Goal: Use online tool/utility: Utilize a website feature to perform a specific function

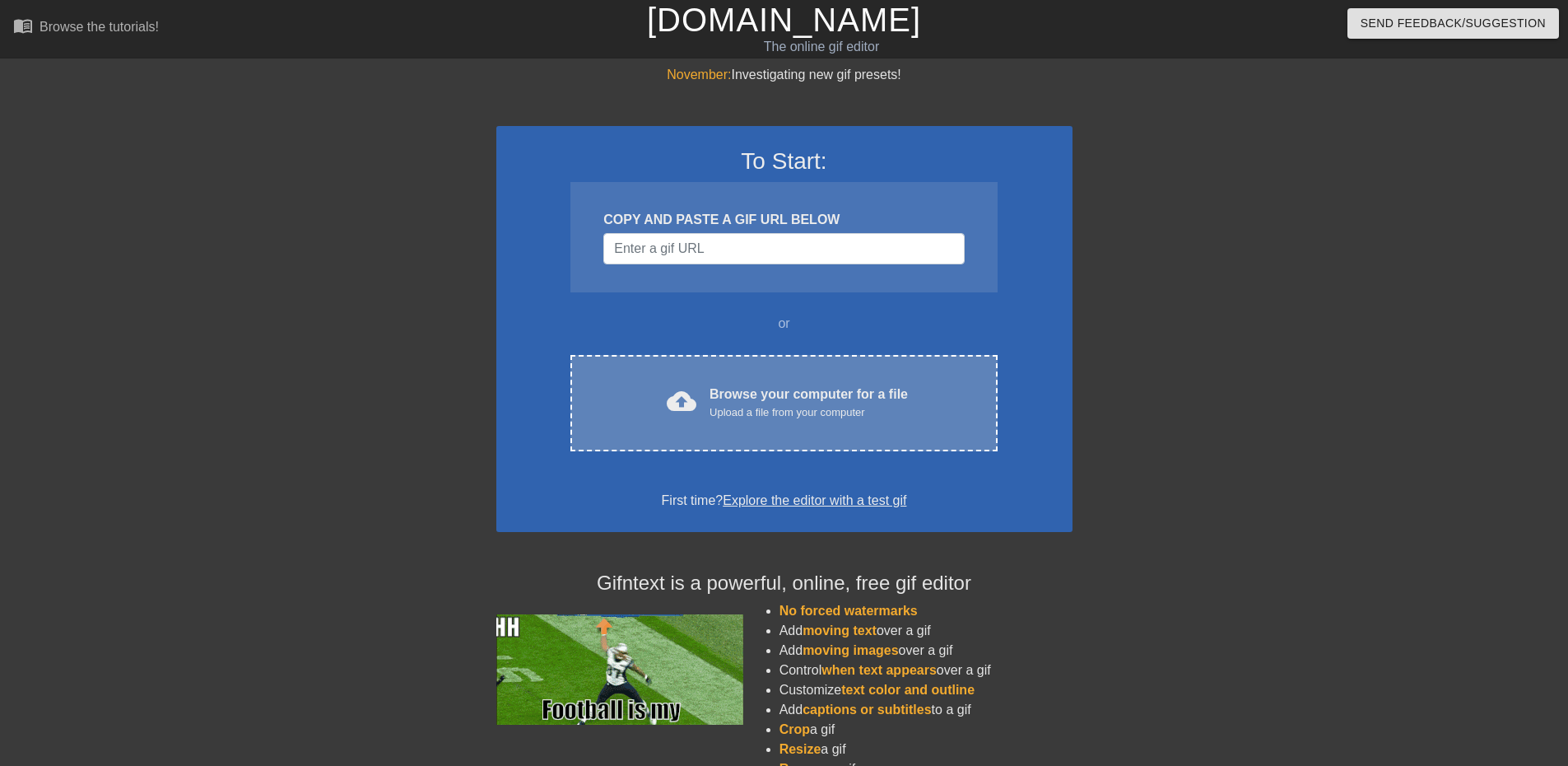
click at [657, 398] on div "cloud_upload Browse your computer for a file Upload a file from your computer" at bounding box center [784, 403] width 357 height 37
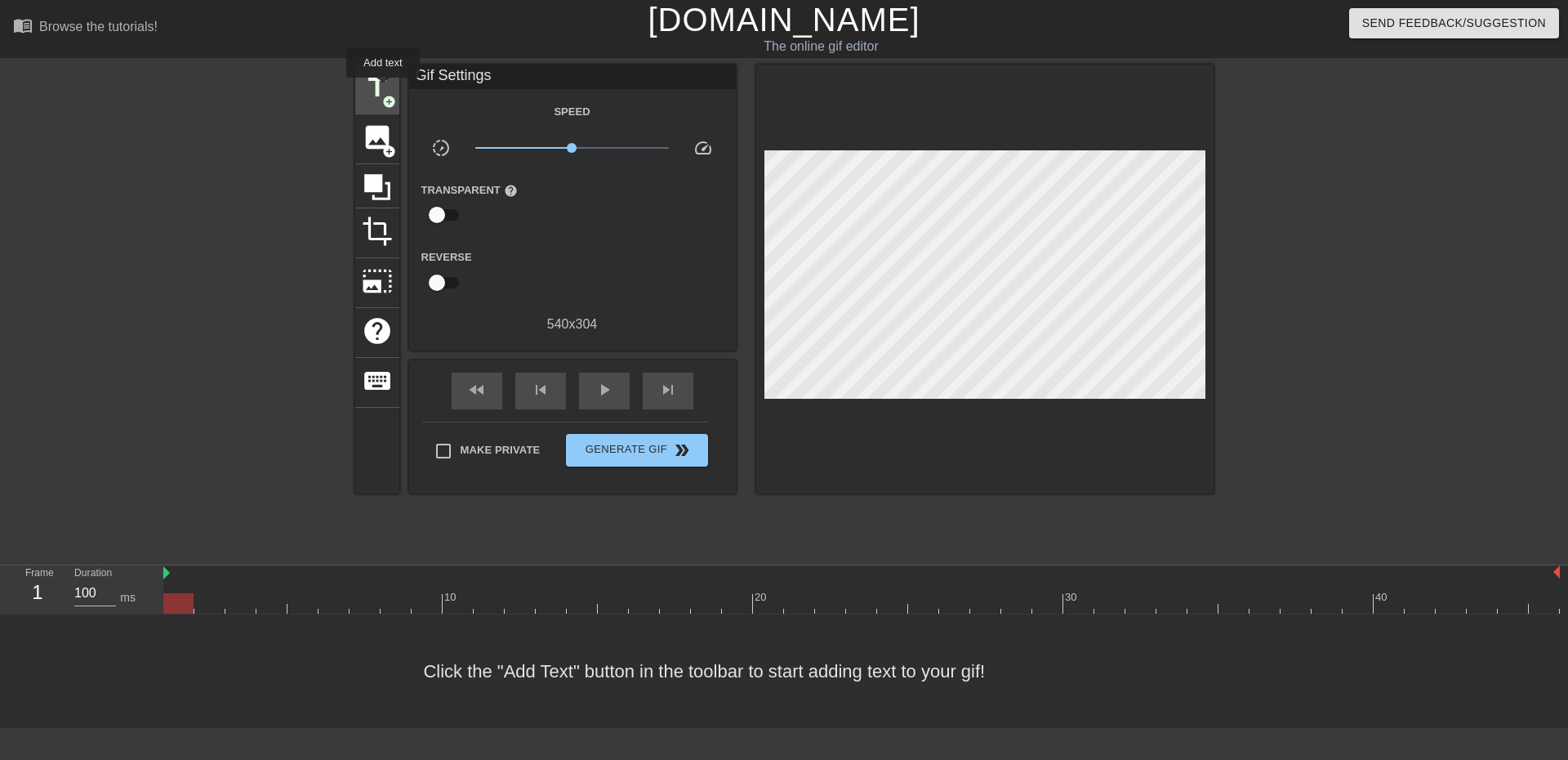
click at [383, 89] on span "title" at bounding box center [377, 87] width 31 height 31
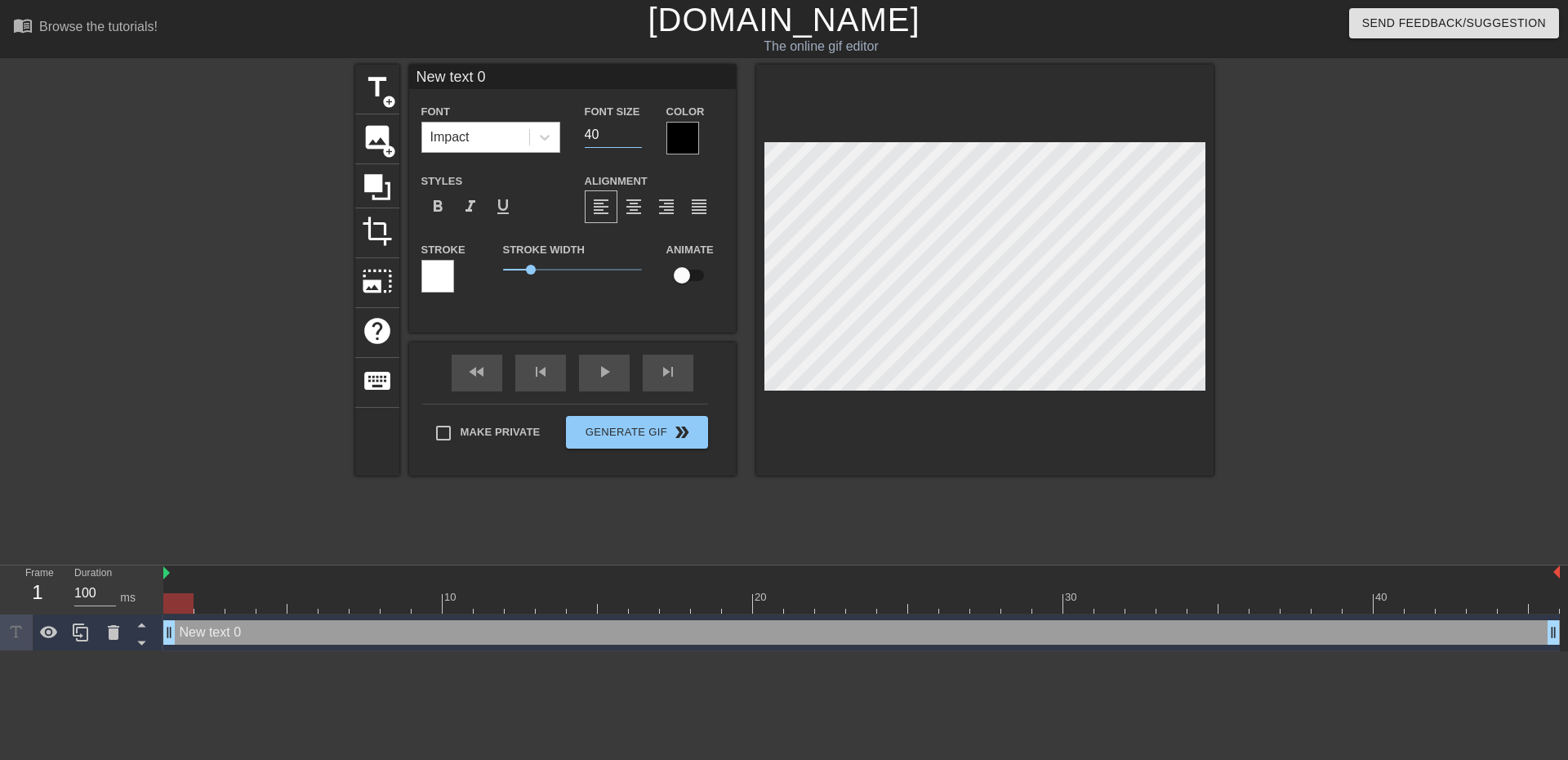
drag, startPoint x: 619, startPoint y: 136, endPoint x: 472, endPoint y: 147, distance: 147.4
click at [457, 153] on div "Font Impact Font Size 40 Color" at bounding box center [573, 128] width 327 height 53
type input "20"
drag, startPoint x: 534, startPoint y: 266, endPoint x: 514, endPoint y: 280, distance: 24.4
click at [514, 280] on div "Stroke Width 0.4" at bounding box center [572, 273] width 164 height 68
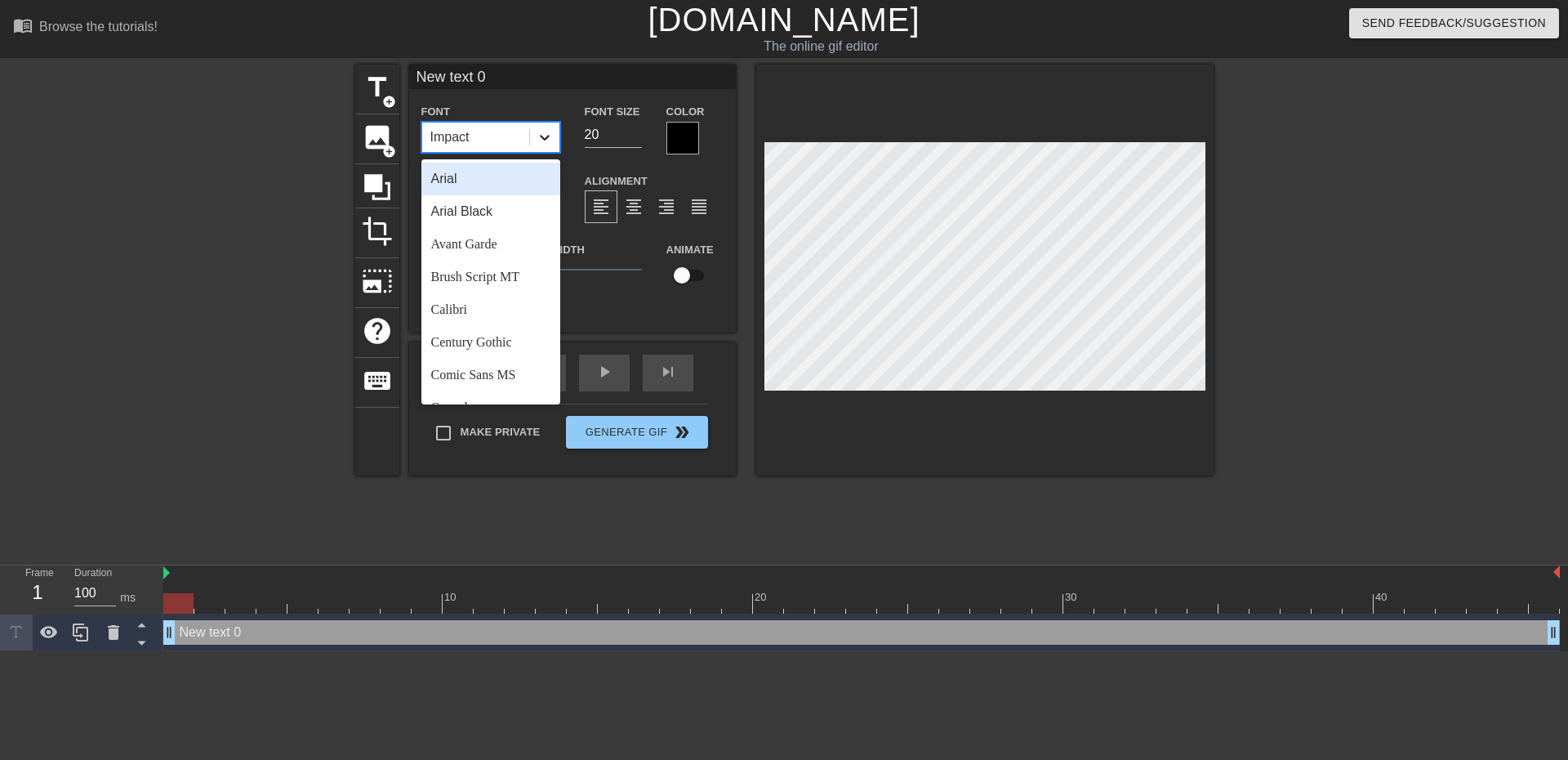
click at [544, 137] on icon at bounding box center [544, 137] width 16 height 16
click at [499, 186] on div "Arial" at bounding box center [490, 179] width 138 height 33
click at [545, 137] on icon at bounding box center [544, 137] width 16 height 16
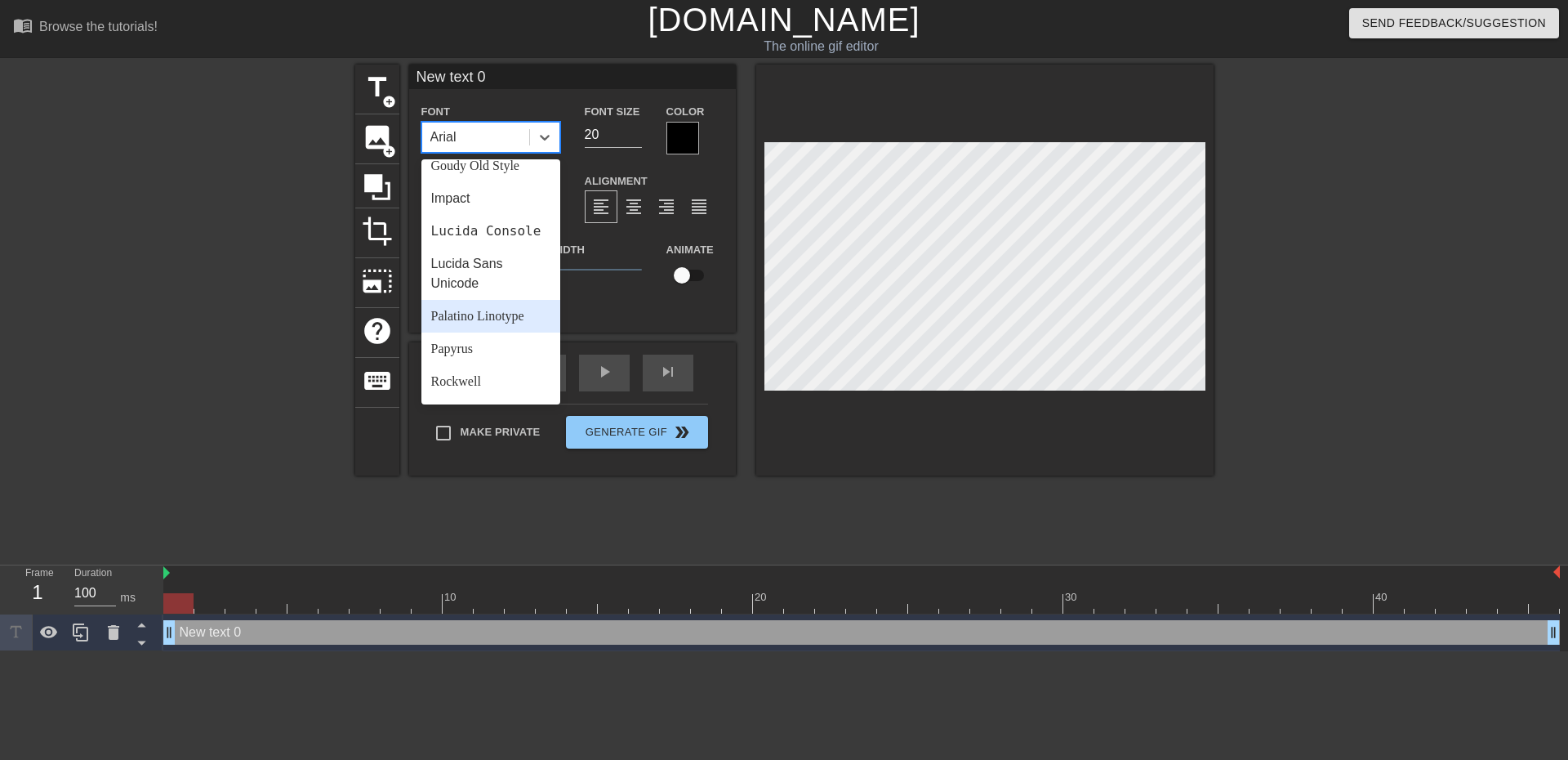
scroll to position [327, 0]
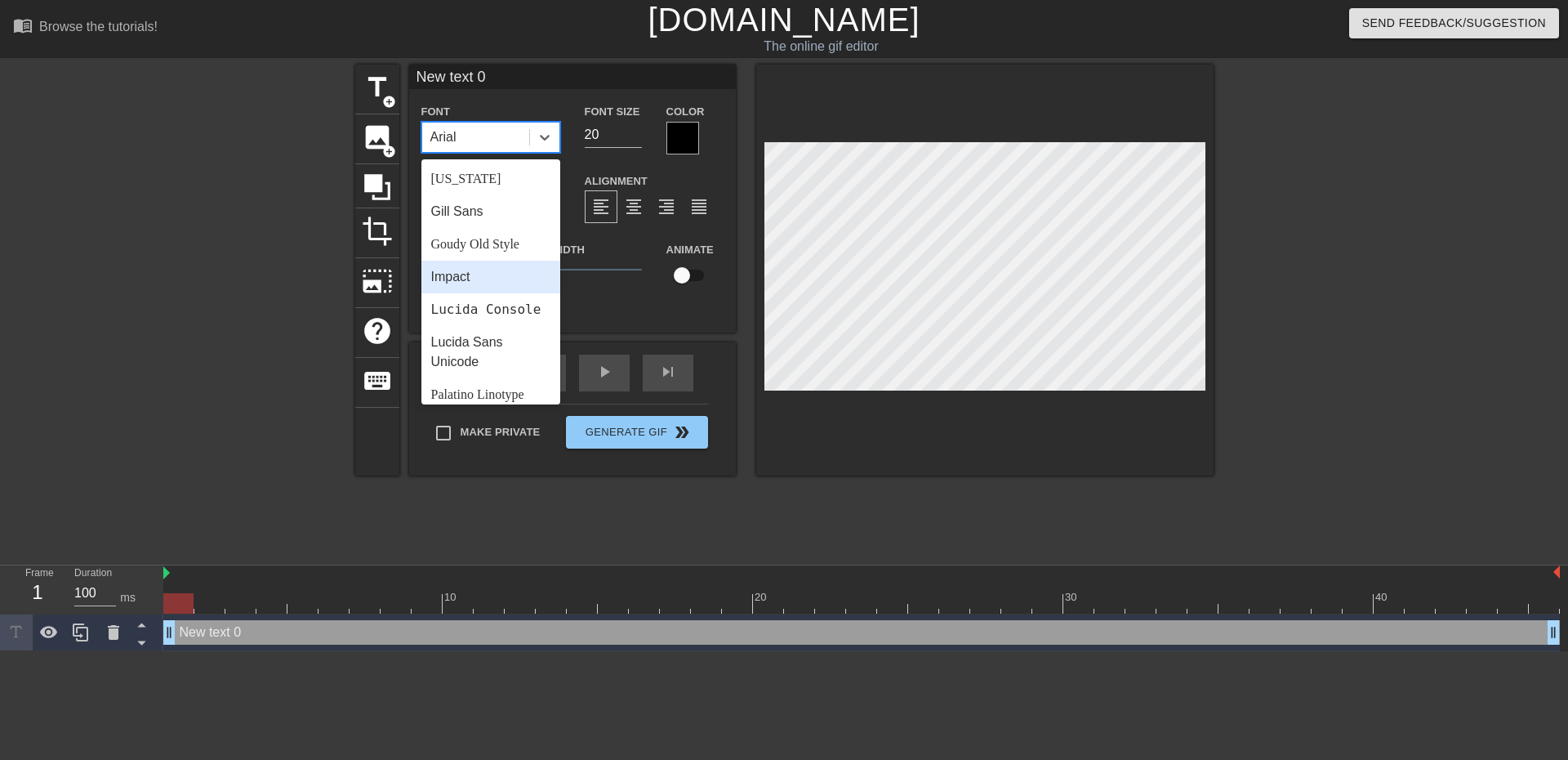
click at [473, 280] on div "Impact" at bounding box center [490, 277] width 138 height 33
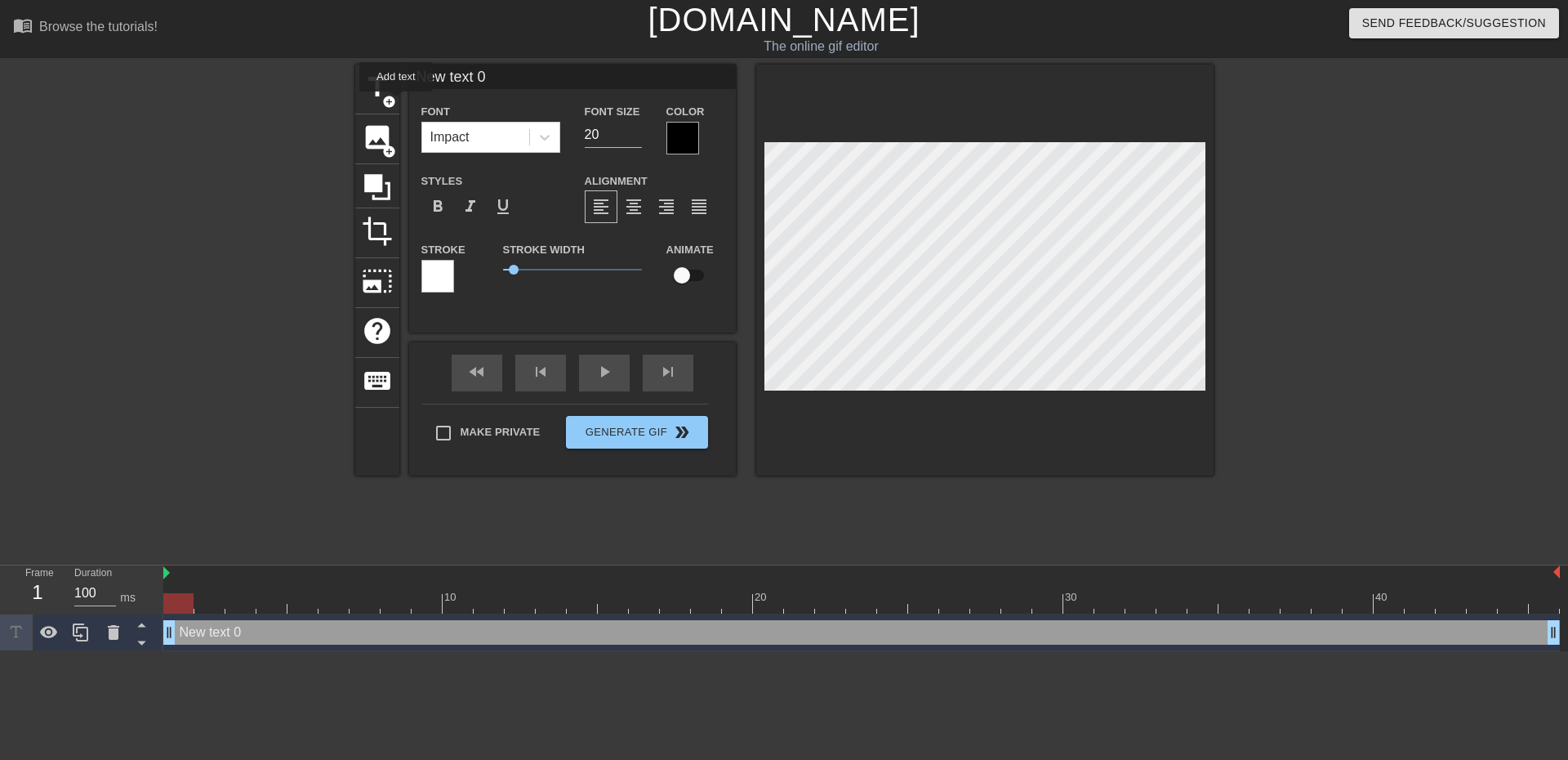
drag, startPoint x: 512, startPoint y: 79, endPoint x: 172, endPoint y: 138, distance: 345.1
click at [154, 147] on div "title add_circle image add_circle crop photo_size_select_large help keyboard Ne…" at bounding box center [784, 310] width 1568 height 490
type input "Your friends are forming a line since they know you sell your wife,"
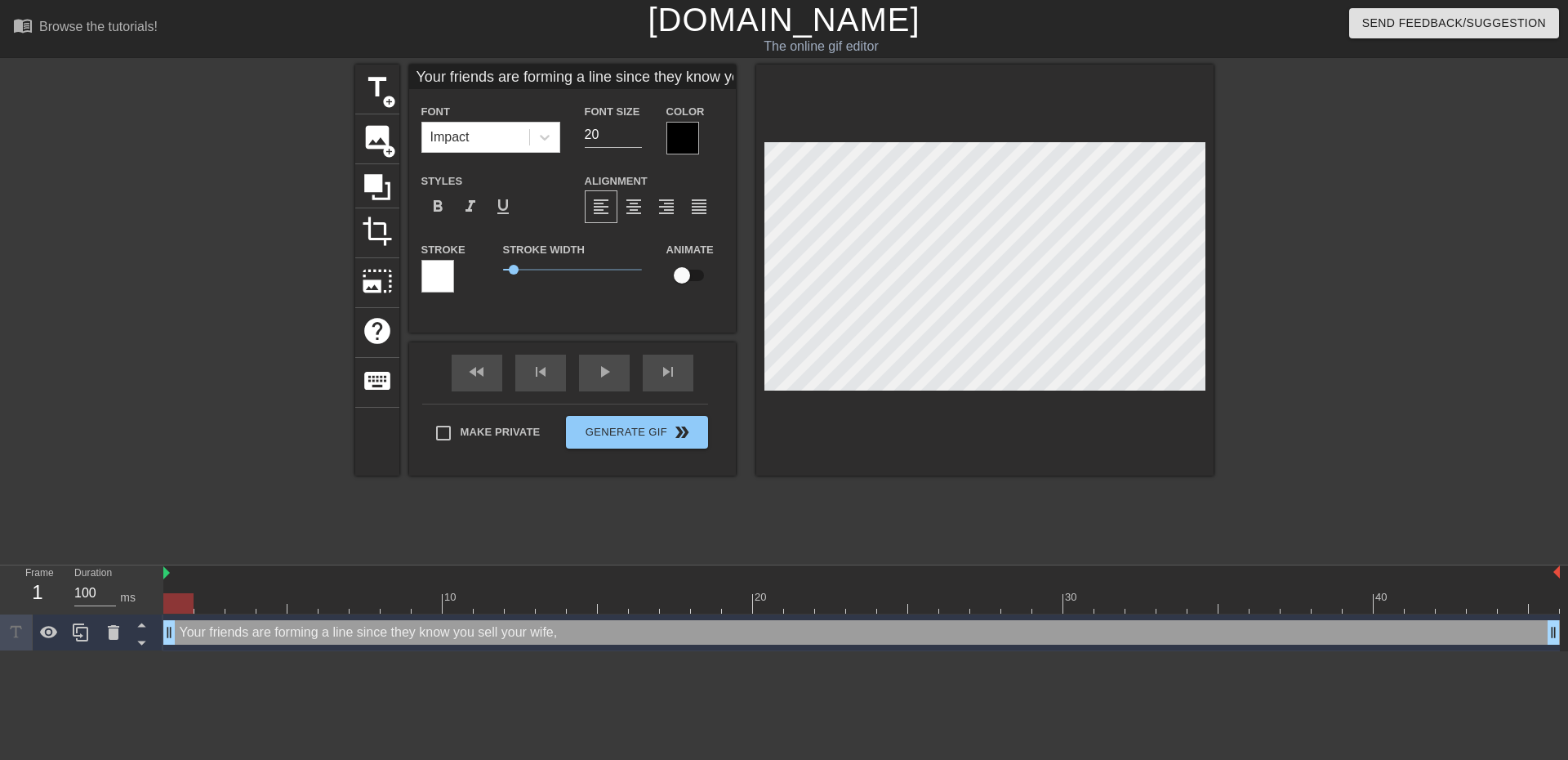
click at [599, 303] on div "Stroke Width 0.4" at bounding box center [572, 273] width 164 height 68
click at [514, 269] on span "0.4" at bounding box center [514, 269] width 10 height 10
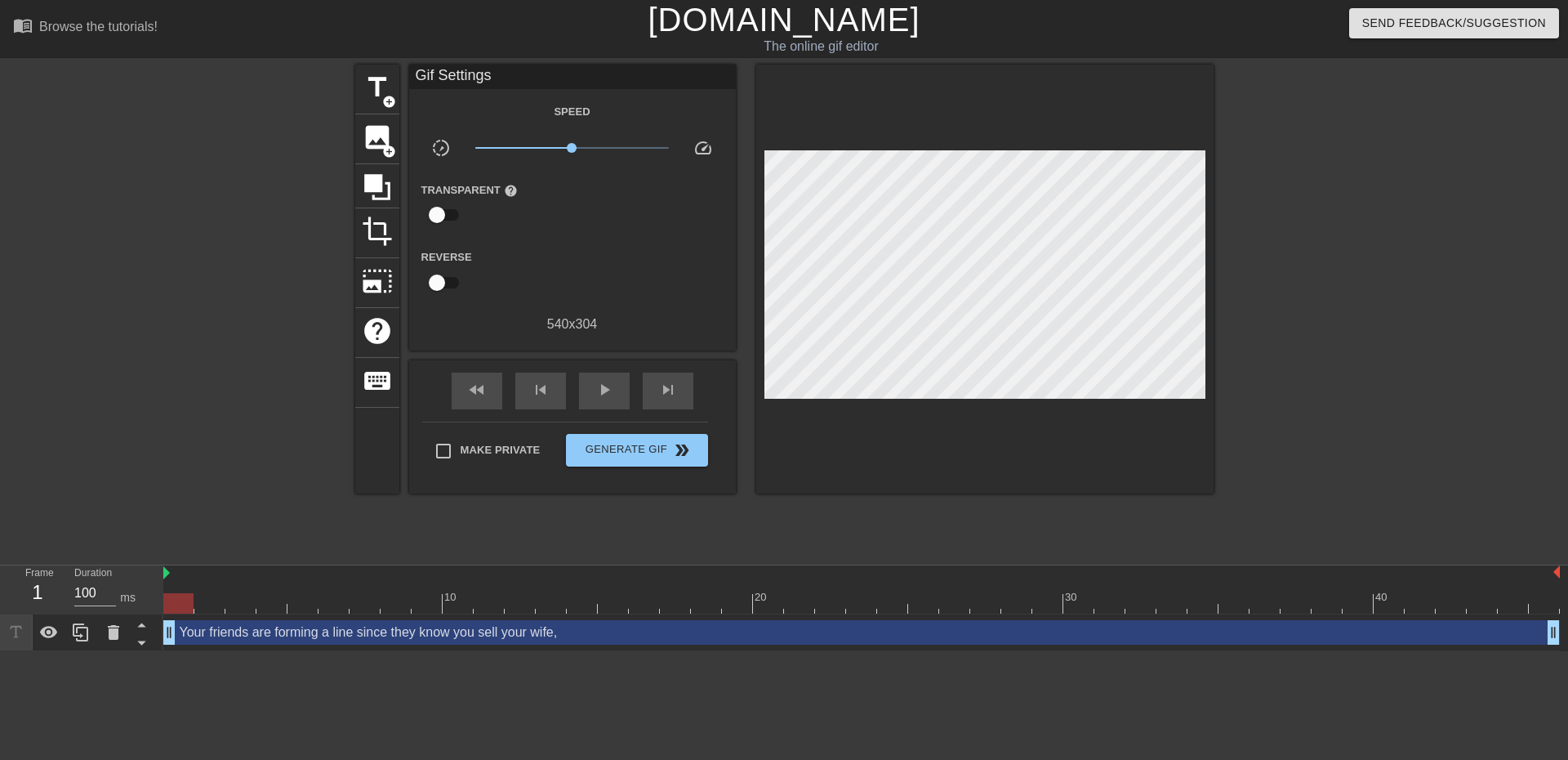
click at [441, 430] on div "Make Private Generate Gif double_arrow" at bounding box center [564, 453] width 286 height 65
click at [449, 449] on input "Make Private" at bounding box center [442, 450] width 34 height 34
checkbox input "true"
click at [622, 437] on button "Generate Gif double_arrow" at bounding box center [637, 450] width 141 height 33
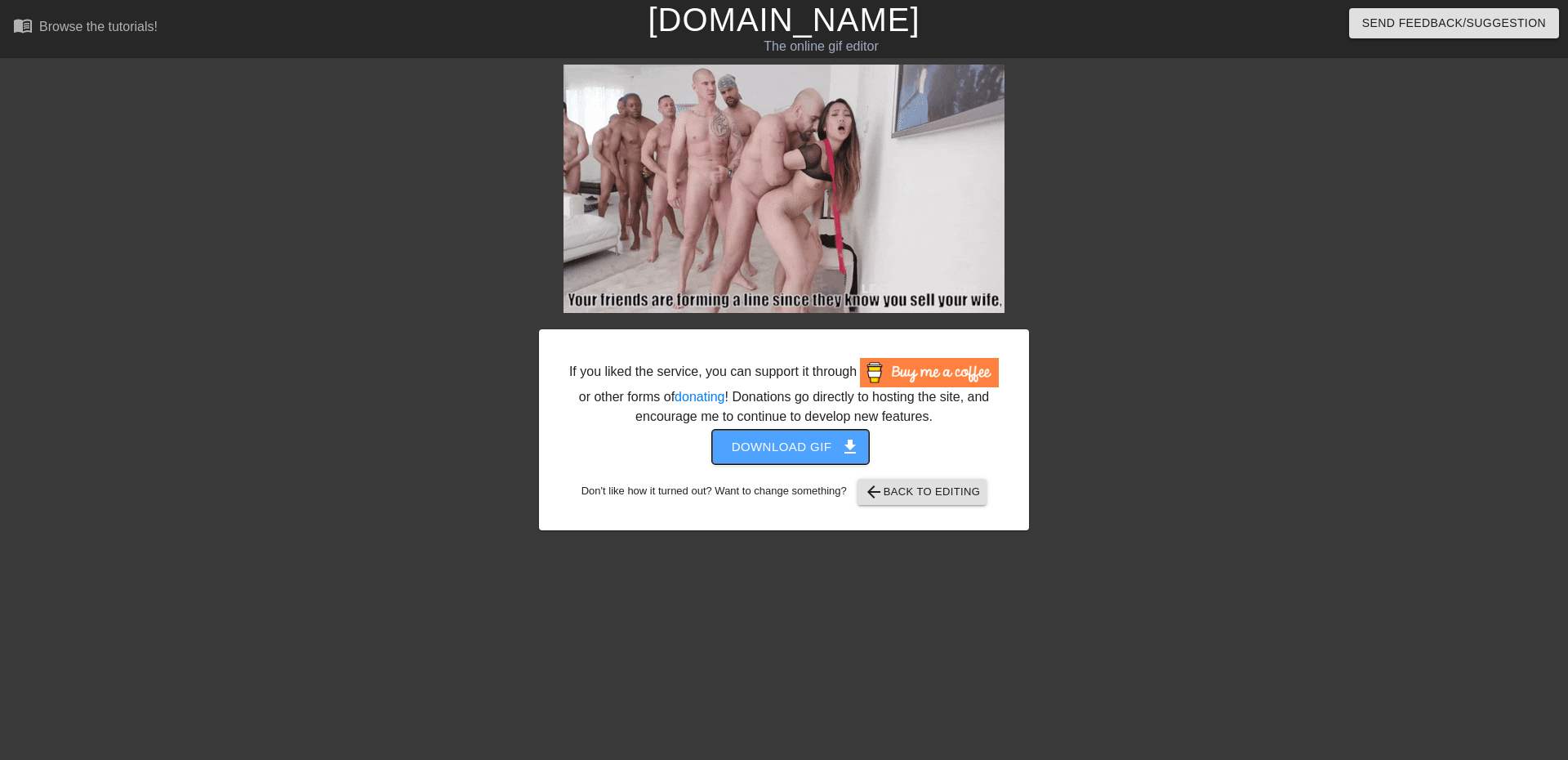
click at [773, 449] on span "Download gif get_app" at bounding box center [791, 447] width 118 height 21
